Goal: Check status: Check status

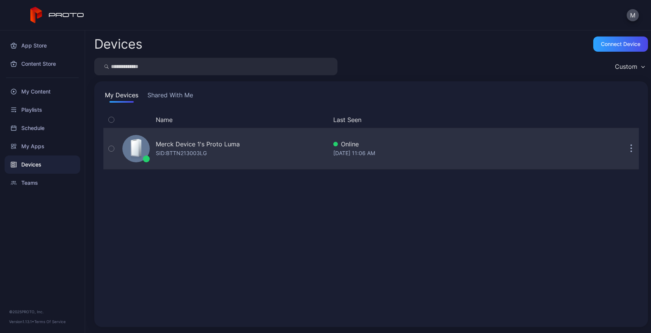
click at [262, 158] on div "Merck Device 1's Proto [PERSON_NAME]: BTTN213003LG" at bounding box center [223, 149] width 208 height 38
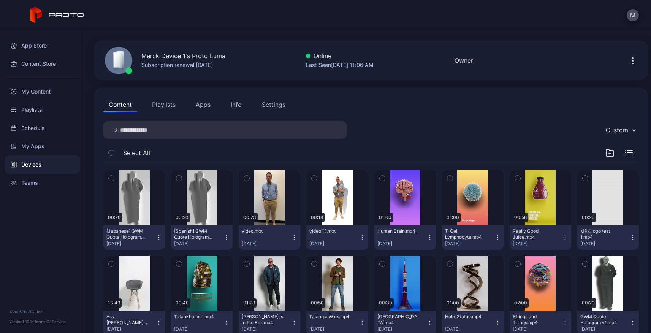
scroll to position [50, 0]
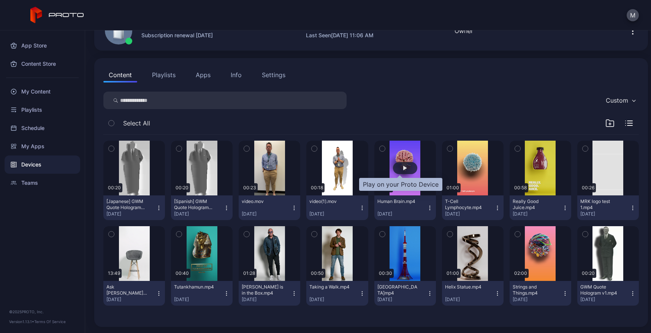
click at [403, 169] on div "button" at bounding box center [405, 168] width 4 height 5
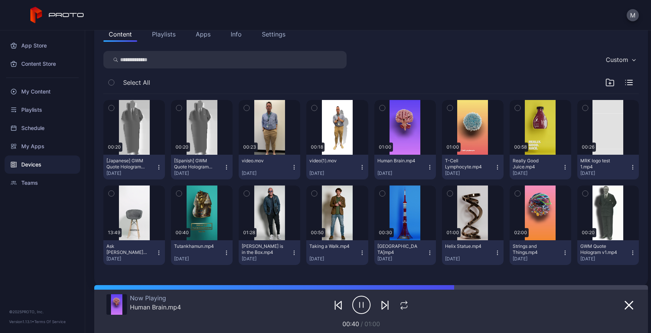
scroll to position [98, 0]
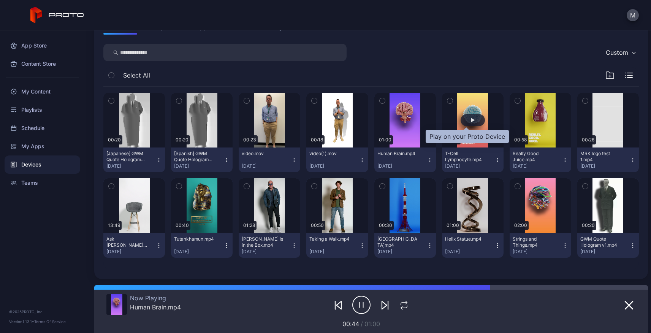
click at [469, 121] on div "button" at bounding box center [472, 120] width 24 height 12
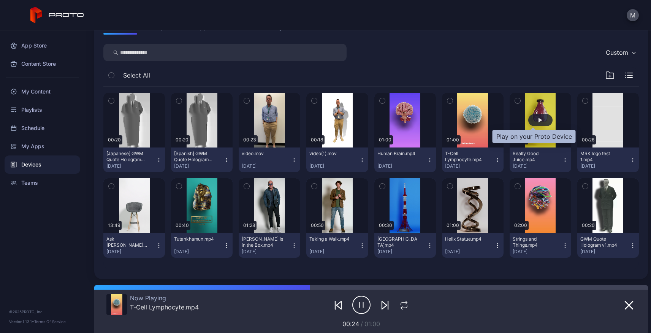
click at [533, 116] on div "button" at bounding box center [540, 120] width 24 height 12
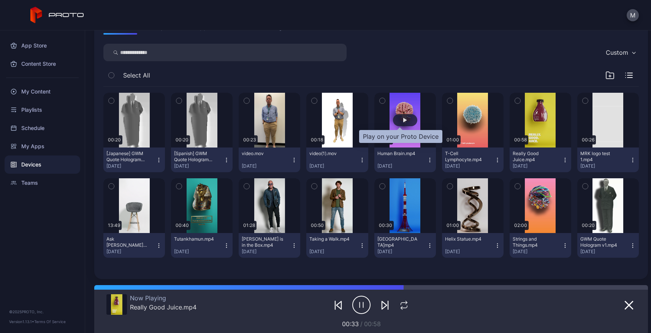
click at [395, 119] on div "button" at bounding box center [405, 120] width 24 height 12
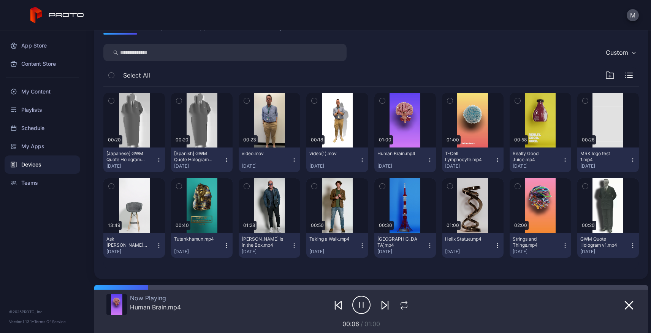
scroll to position [50, 0]
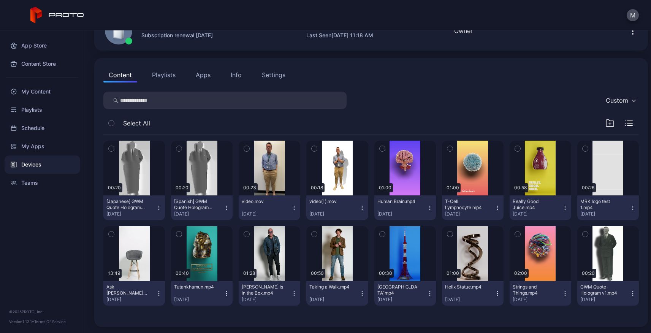
click at [30, 167] on div "Devices" at bounding box center [43, 164] width 76 height 18
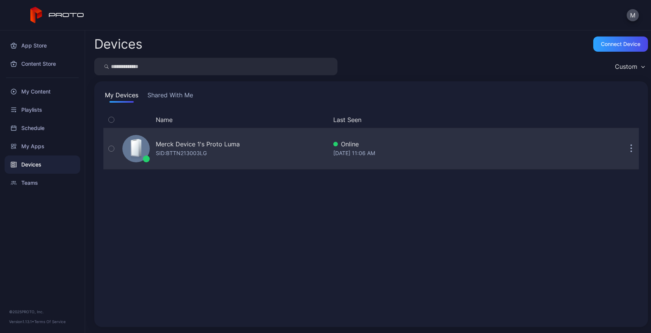
click at [255, 148] on div "Merck Device 1's Proto [PERSON_NAME]: BTTN213003LG" at bounding box center [223, 149] width 208 height 38
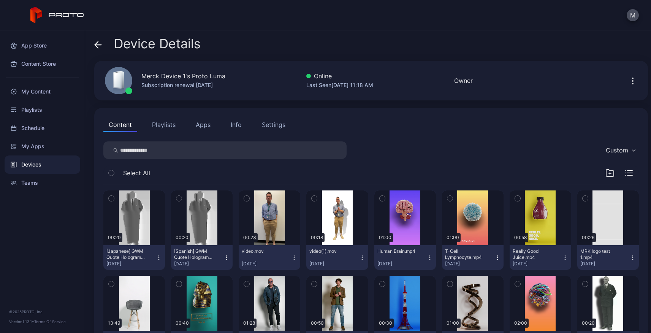
click at [628, 82] on icon "button" at bounding box center [632, 80] width 9 height 9
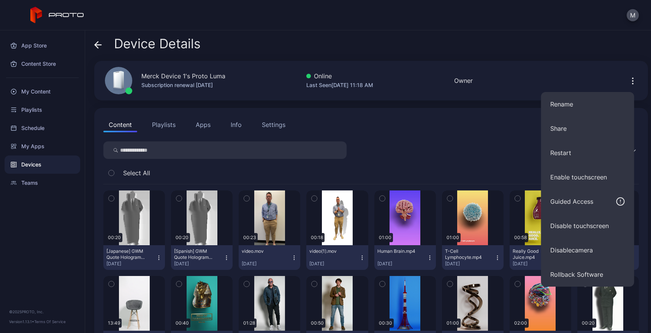
click at [570, 46] on div "Device Details" at bounding box center [370, 45] width 553 height 18
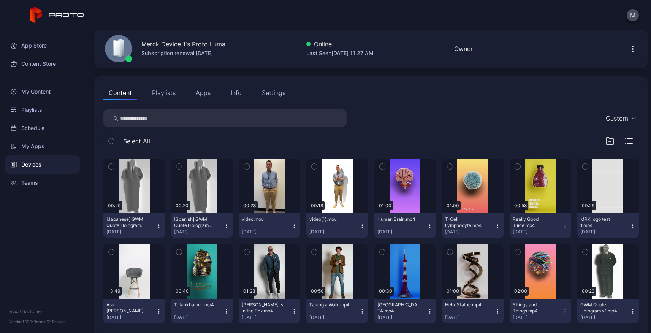
scroll to position [50, 0]
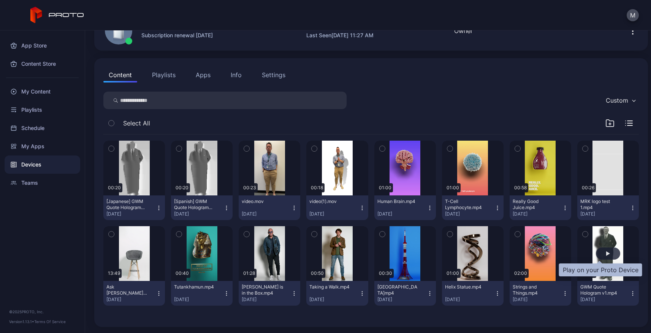
click at [601, 253] on div "button" at bounding box center [608, 253] width 24 height 12
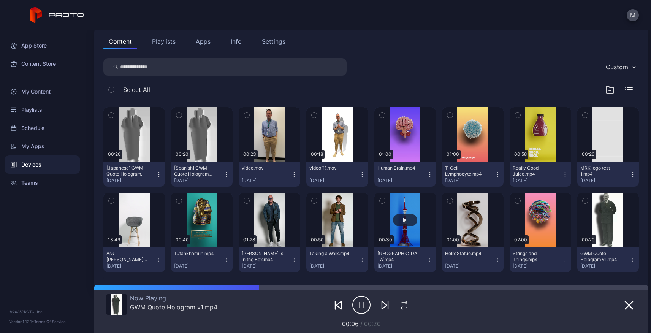
scroll to position [98, 0]
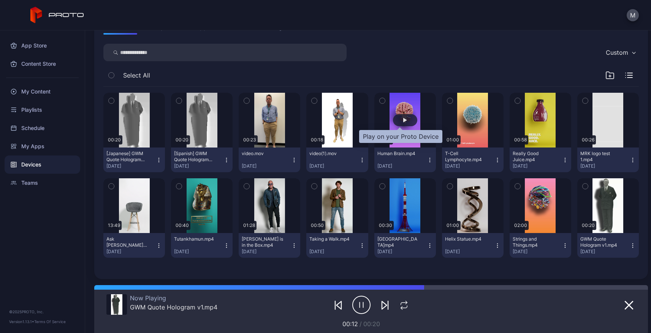
click at [402, 121] on div "button" at bounding box center [405, 120] width 24 height 12
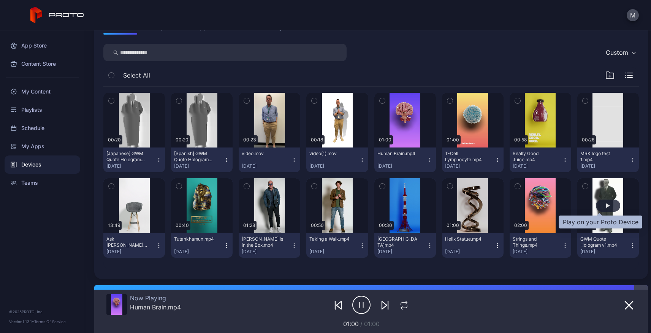
click at [606, 204] on div "button" at bounding box center [608, 205] width 4 height 5
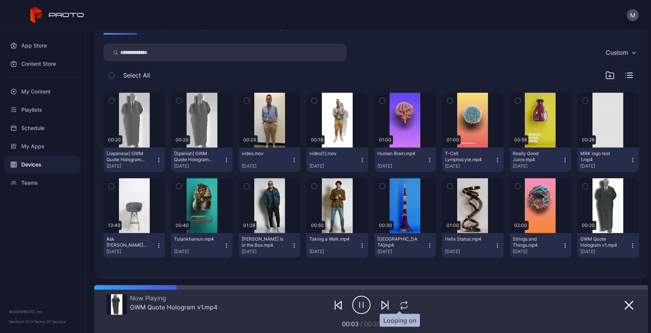
click at [400, 307] on icon "button" at bounding box center [404, 304] width 10 height 9
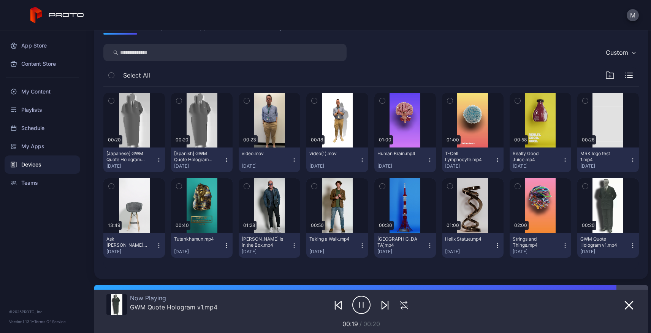
scroll to position [50, 0]
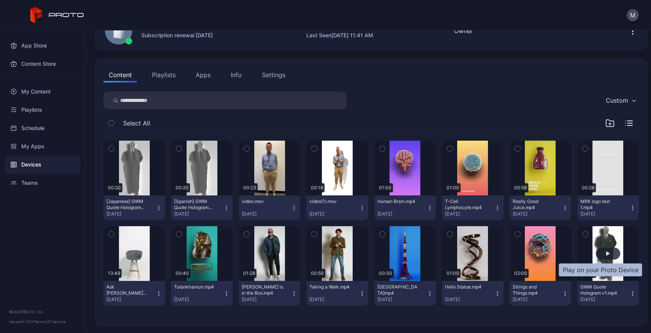
click at [602, 256] on div "button" at bounding box center [608, 253] width 24 height 12
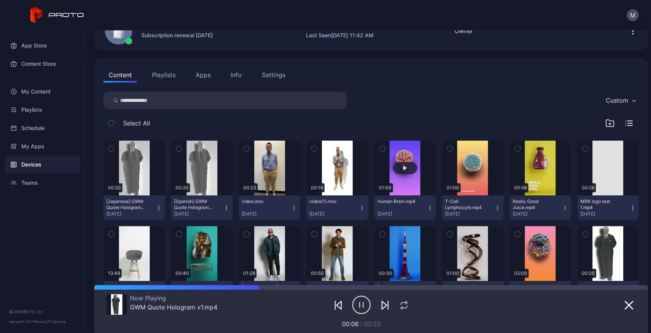
click at [398, 157] on button "button" at bounding box center [405, 168] width 62 height 55
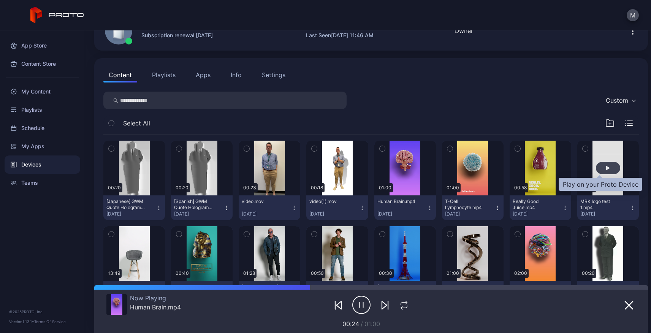
click at [604, 169] on div "button" at bounding box center [608, 168] width 24 height 12
